Goal: Task Accomplishment & Management: Use online tool/utility

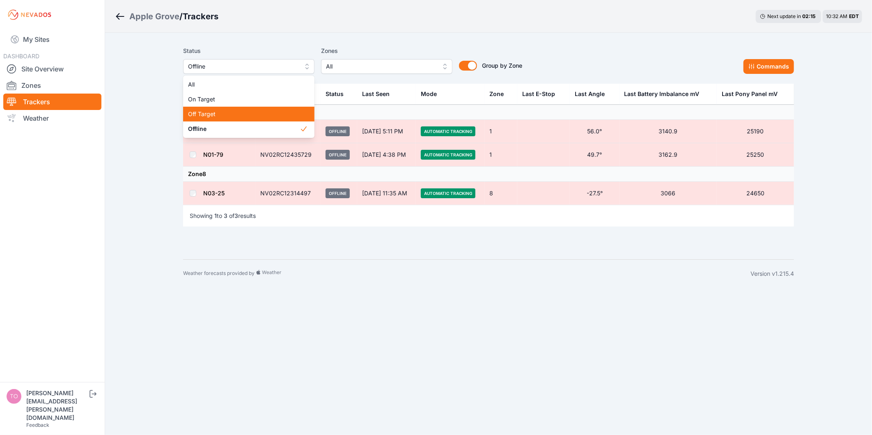
click at [216, 109] on div "Off Target" at bounding box center [248, 114] width 131 height 15
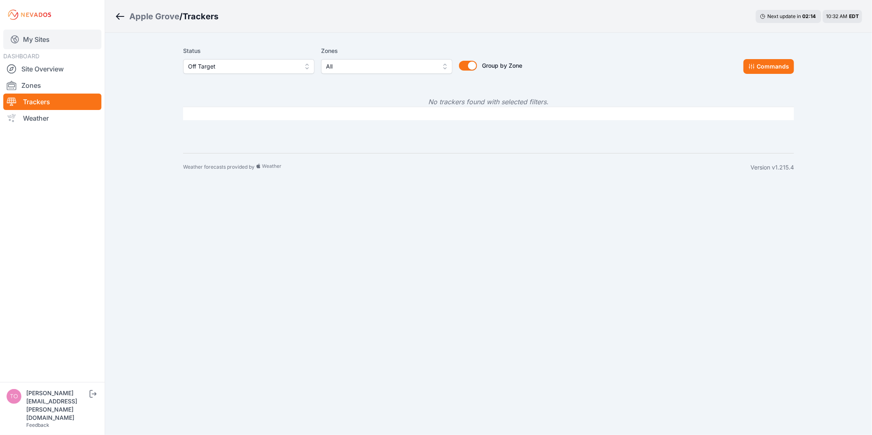
click at [55, 39] on link "My Sites" at bounding box center [52, 40] width 98 height 20
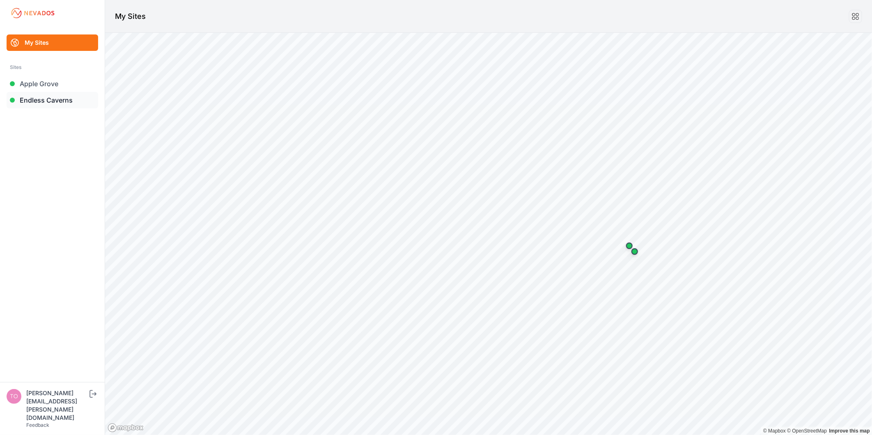
click at [65, 101] on link "Endless Caverns" at bounding box center [53, 100] width 92 height 16
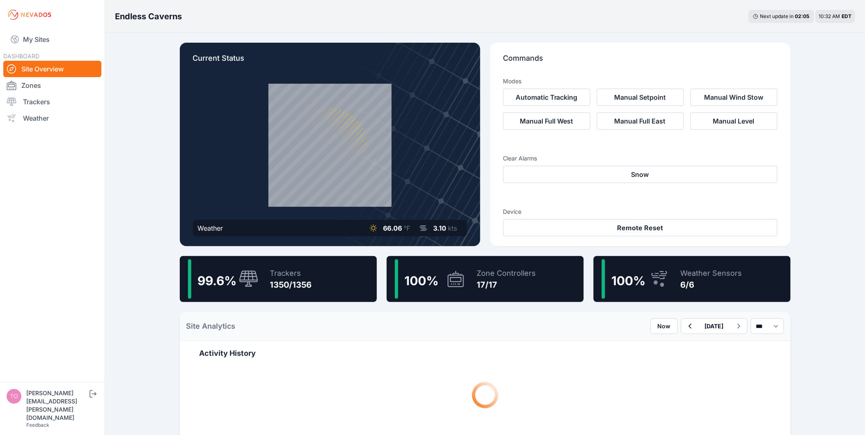
click at [255, 281] on icon at bounding box center [248, 279] width 19 height 16
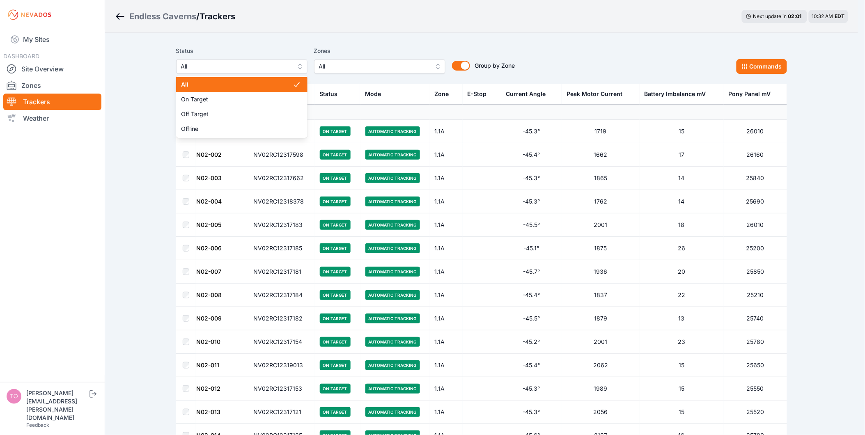
click at [206, 63] on span "All" at bounding box center [236, 67] width 110 height 10
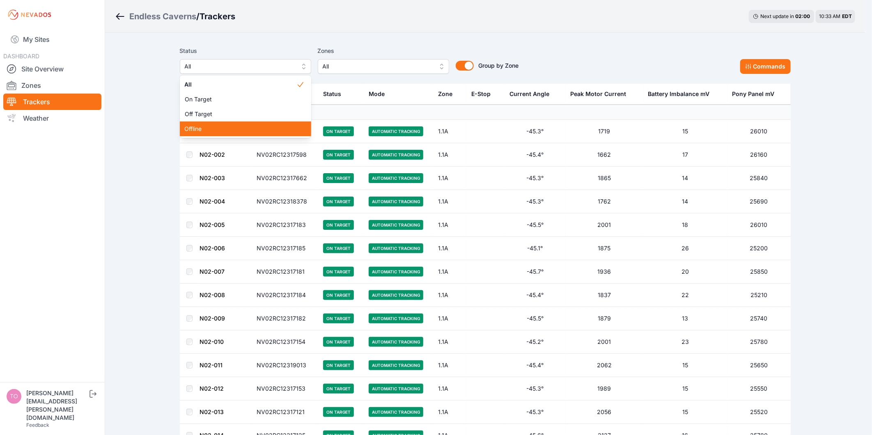
click at [218, 128] on span "Offline" at bounding box center [241, 129] width 112 height 8
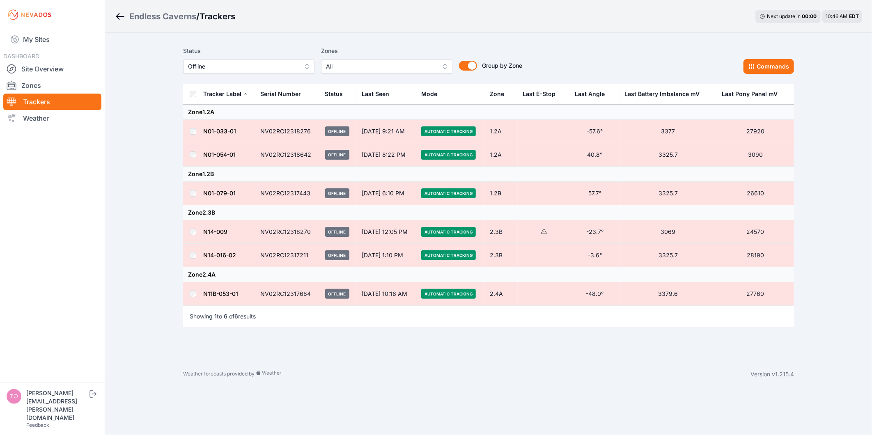
click at [240, 293] on td "N11B-053-01" at bounding box center [229, 294] width 53 height 23
click at [195, 283] on td at bounding box center [193, 294] width 20 height 23
click at [188, 295] on td at bounding box center [193, 294] width 20 height 23
click at [779, 68] on button "Commands" at bounding box center [769, 66] width 51 height 15
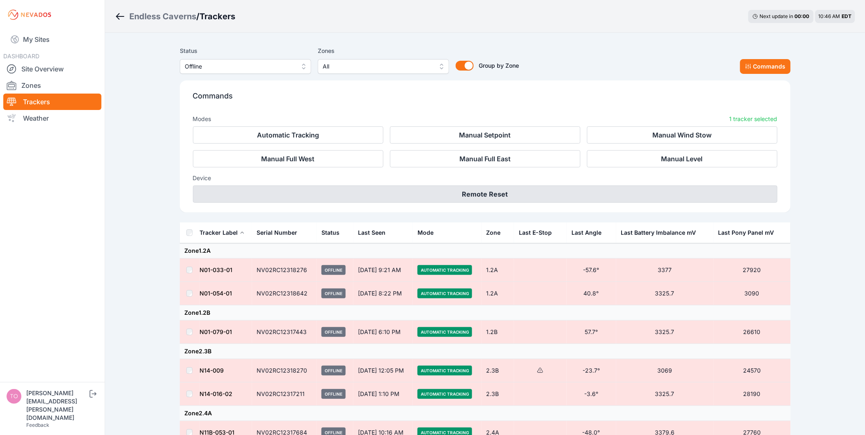
click at [432, 202] on button "Remote Reset" at bounding box center [485, 194] width 585 height 17
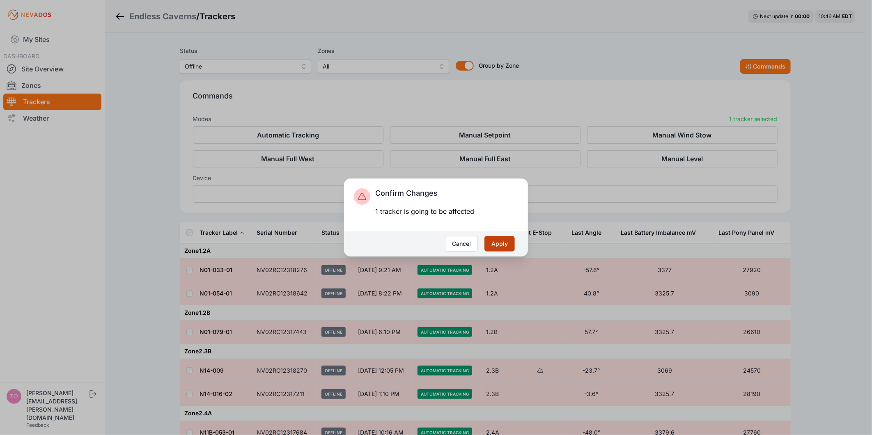
click at [491, 241] on button "Apply" at bounding box center [500, 244] width 30 height 16
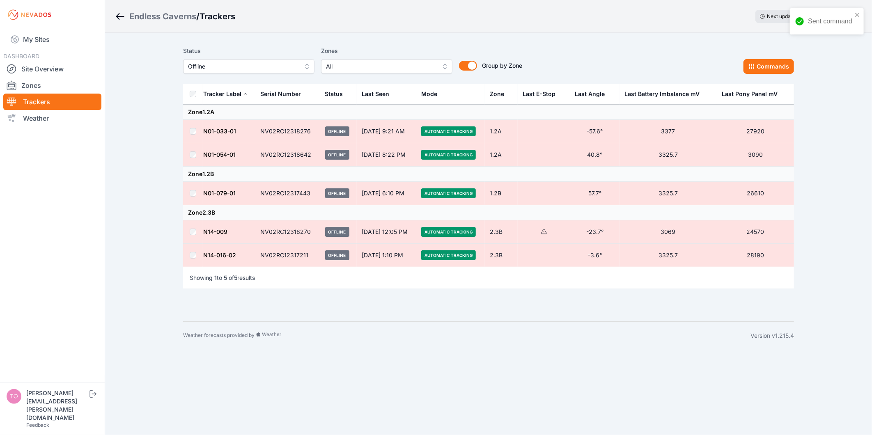
click at [187, 58] on div "Status Offline" at bounding box center [248, 60] width 131 height 28
click at [191, 60] on button "Offline" at bounding box center [248, 66] width 131 height 15
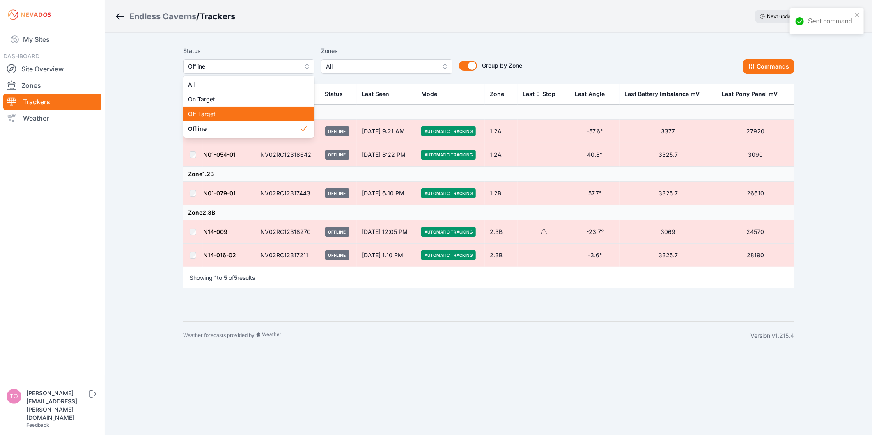
click at [194, 111] on span "Off Target" at bounding box center [244, 114] width 112 height 8
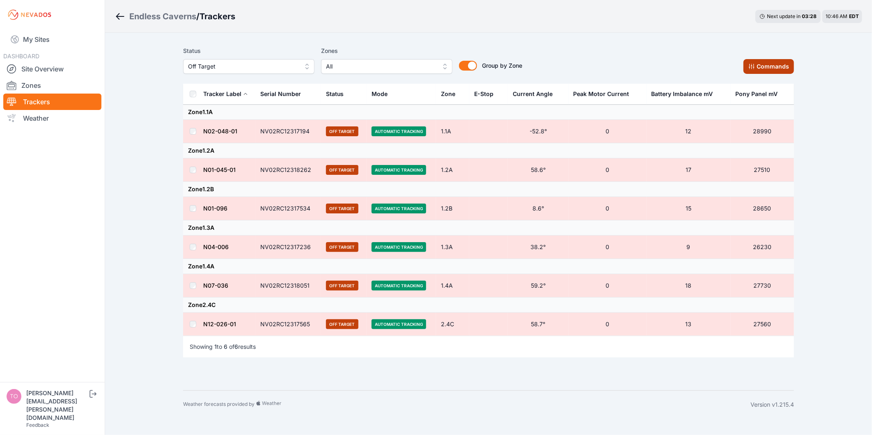
click at [773, 71] on button "Commands" at bounding box center [769, 66] width 51 height 15
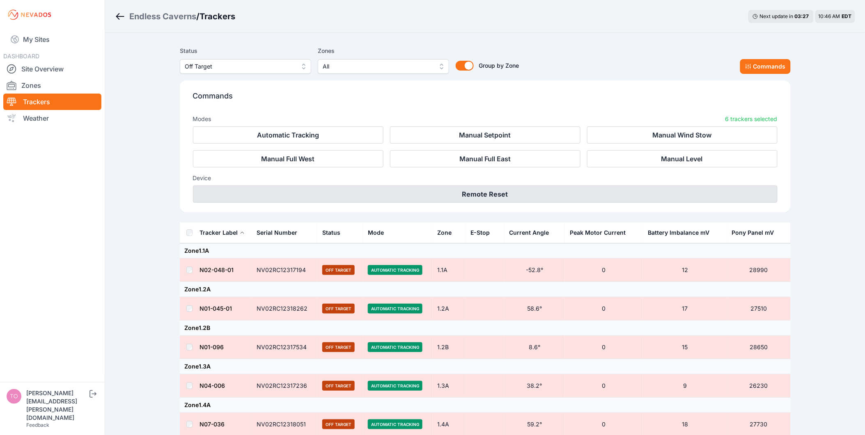
click at [602, 191] on button "Remote Reset" at bounding box center [485, 194] width 585 height 17
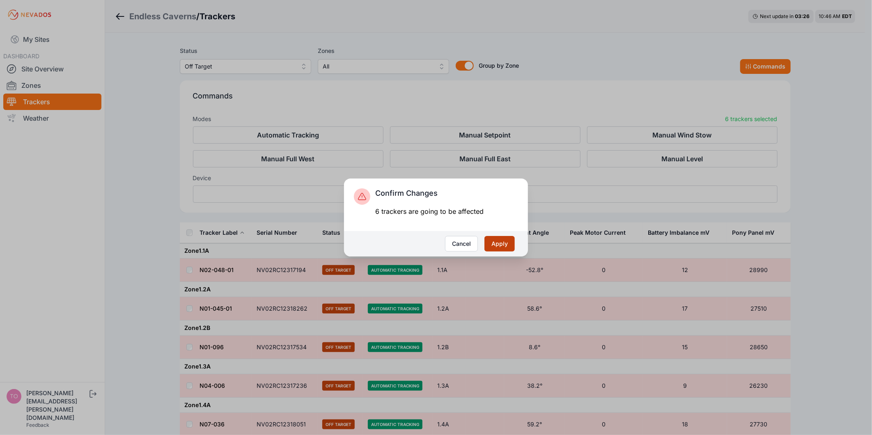
click at [510, 239] on button "Apply" at bounding box center [500, 244] width 30 height 16
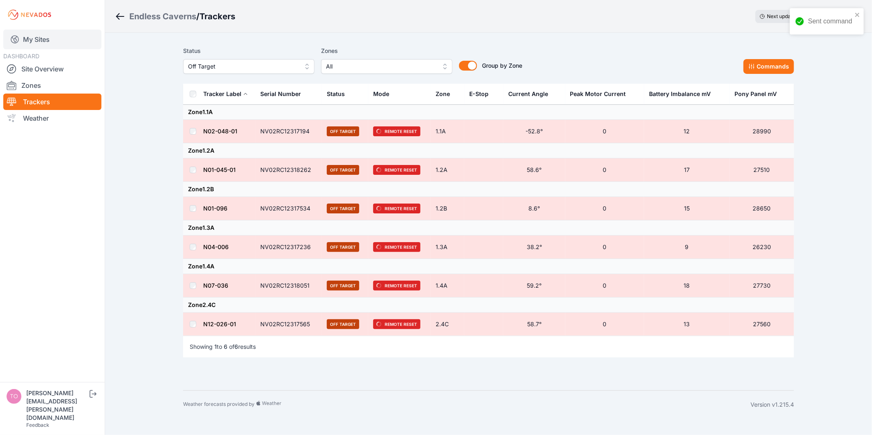
click at [60, 46] on link "My Sites" at bounding box center [52, 40] width 98 height 20
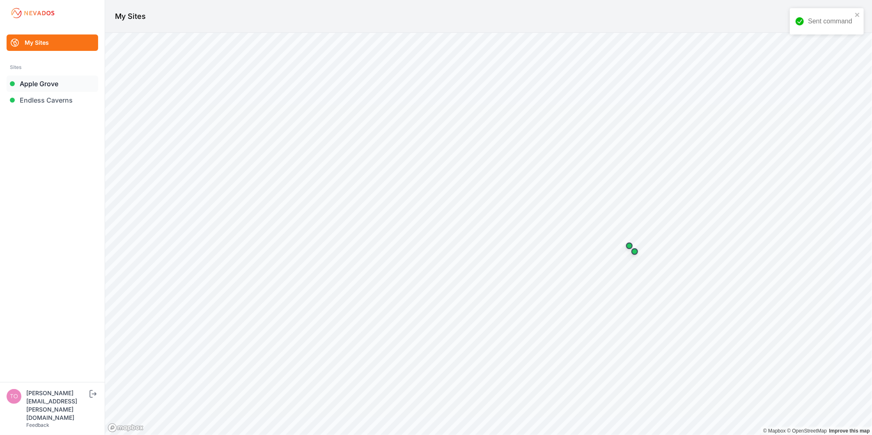
click at [31, 81] on link "Apple Grove" at bounding box center [53, 84] width 92 height 16
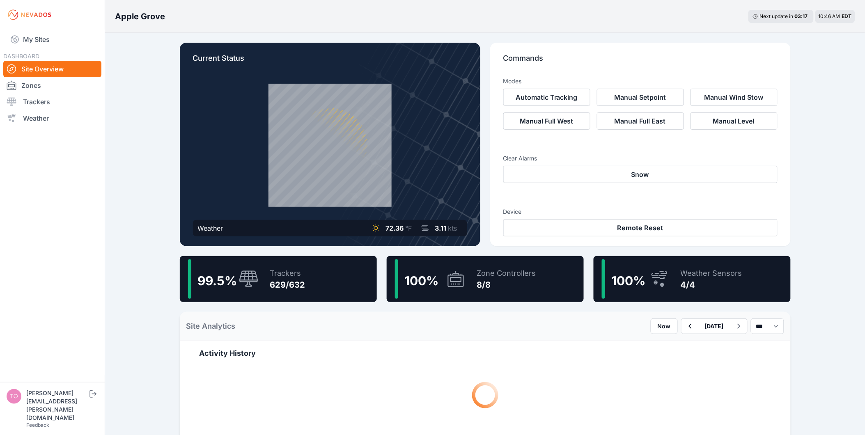
click at [237, 274] on div at bounding box center [247, 280] width 23 height 18
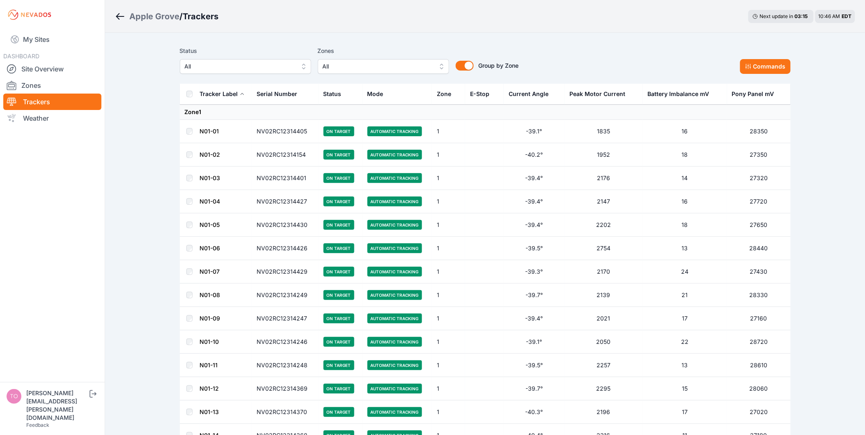
click at [240, 70] on span "All" at bounding box center [240, 67] width 110 height 10
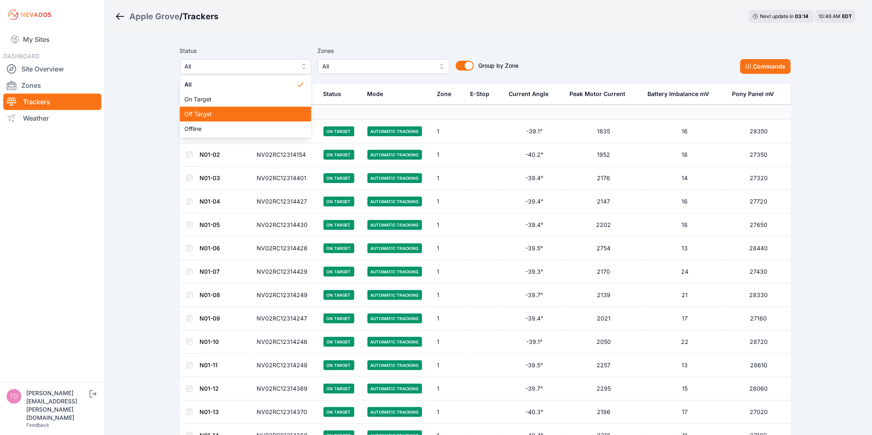
click at [222, 113] on span "Off Target" at bounding box center [241, 114] width 112 height 8
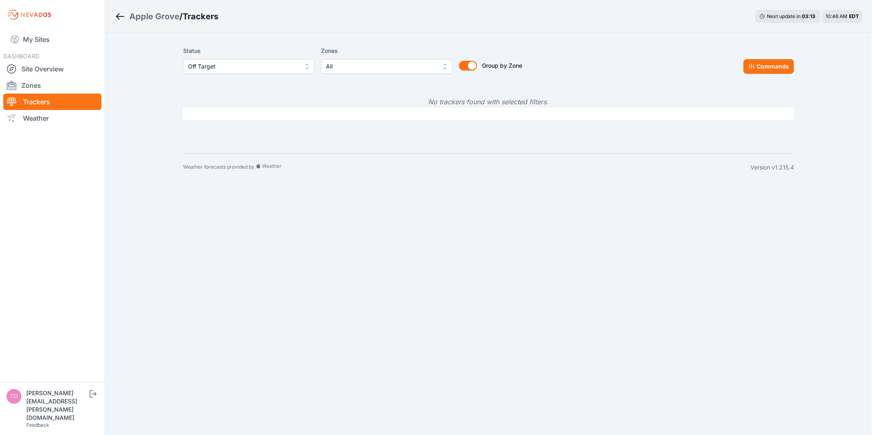
click at [222, 67] on span "Off Target" at bounding box center [243, 67] width 110 height 10
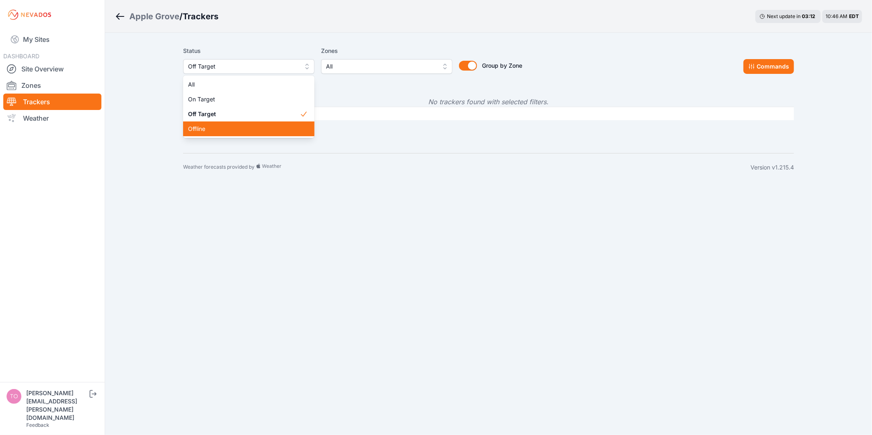
click at [214, 128] on span "Offline" at bounding box center [244, 129] width 112 height 8
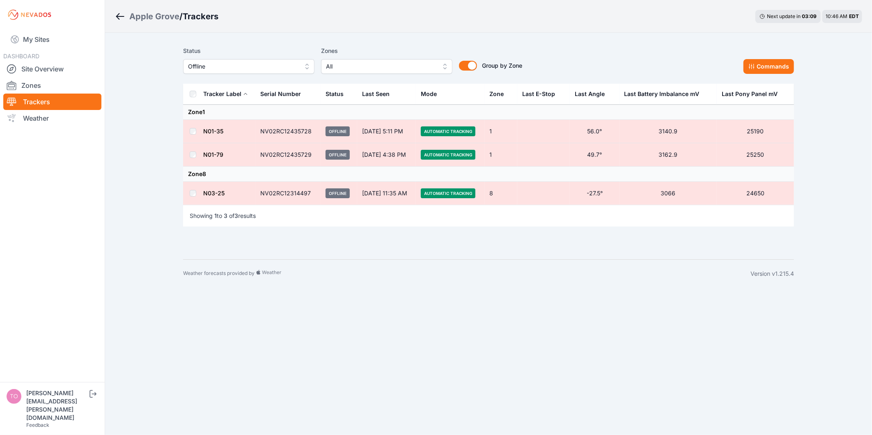
click at [159, 81] on div "Apple Grove / Trackers Next update in 03 : 09 10:46 AM EDT Status Offline Zones…" at bounding box center [436, 144] width 872 height 288
